Goal: Task Accomplishment & Management: Use online tool/utility

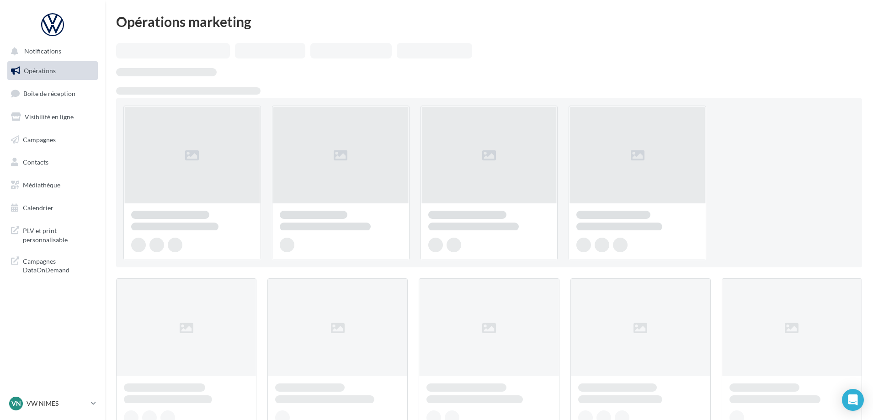
click at [69, 104] on ul "Opérations Boîte de réception Visibilité en ligne Campagnes Contacts Médiathèqu…" at bounding box center [53, 140] width 98 height 164
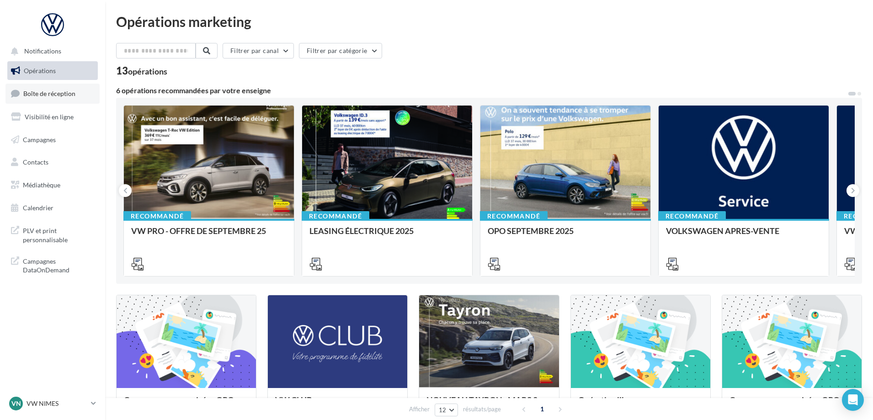
click at [69, 98] on link "Boîte de réception" at bounding box center [52, 94] width 94 height 20
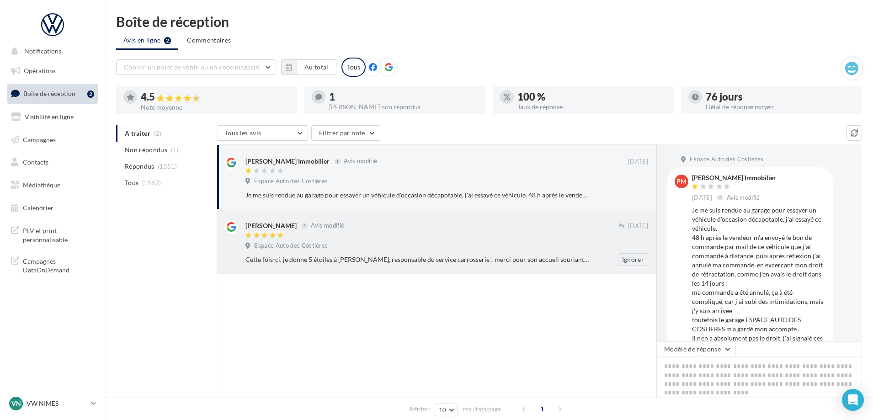
click at [535, 238] on div at bounding box center [431, 236] width 373 height 8
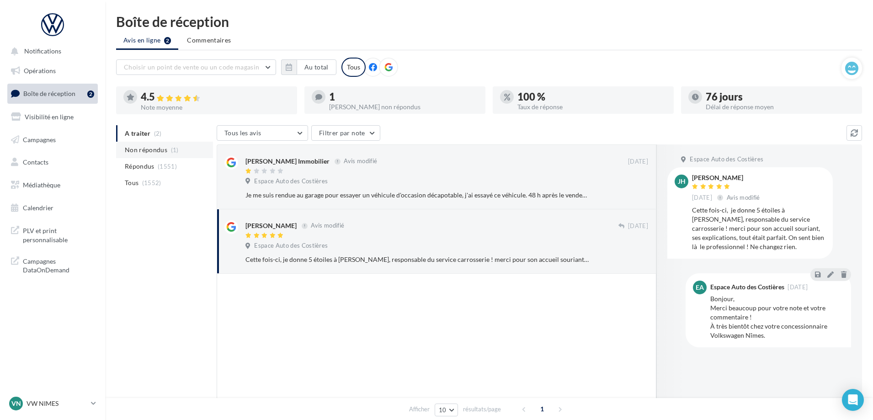
click at [155, 151] on span "Non répondus" at bounding box center [146, 149] width 43 height 9
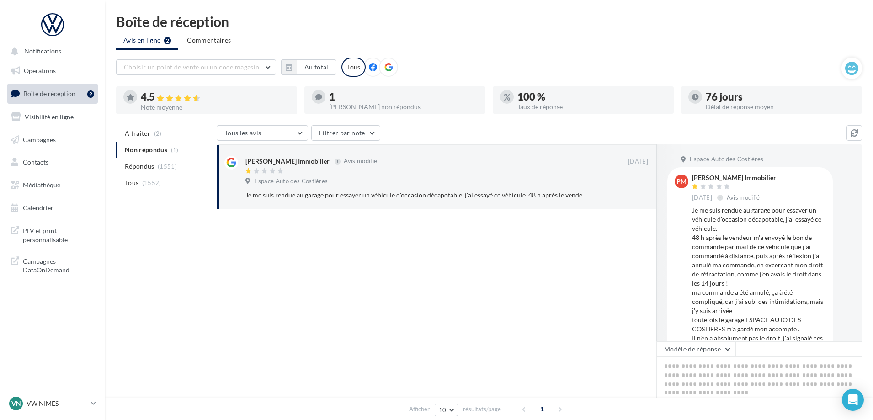
drag, startPoint x: 734, startPoint y: 178, endPoint x: 758, endPoint y: 181, distance: 24.3
drag, startPoint x: 758, startPoint y: 181, endPoint x: 791, endPoint y: 187, distance: 33.1
click at [791, 187] on div "Pascale Marbaud Immobilier 04 sept. Avis modifié" at bounding box center [758, 188] width 133 height 27
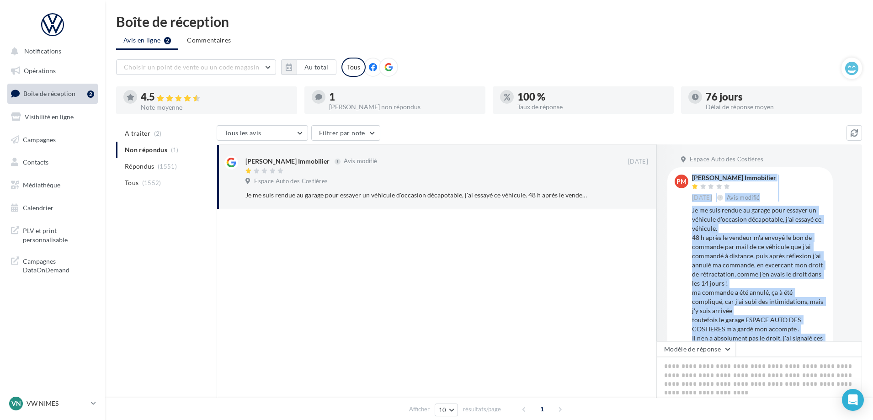
drag, startPoint x: 776, startPoint y: 322, endPoint x: 689, endPoint y: 178, distance: 168.2
click at [689, 178] on div "PM Pascale Marbaud Immobilier 04 sept. Avis modifié Je me suis rendue au garage…" at bounding box center [750, 291] width 151 height 232
copy div "Pascale Marbaud Immobilier 04 sept. Avis modifié Je me suis rendue au garage po…"
